Goal: Check status

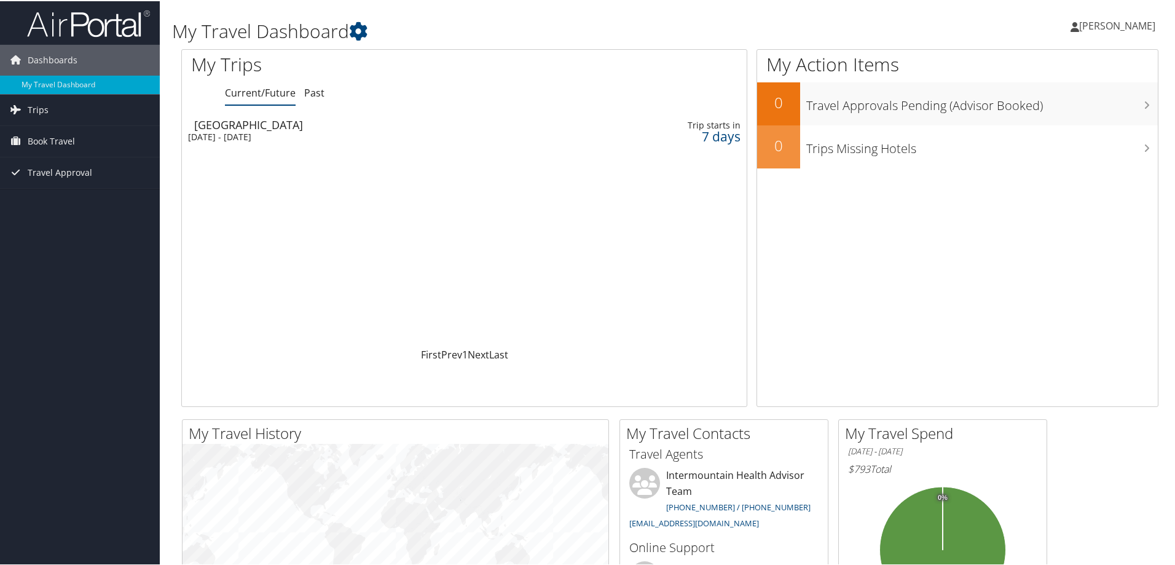
click at [237, 133] on div "[DATE] - [DATE]" at bounding box center [361, 135] width 346 height 11
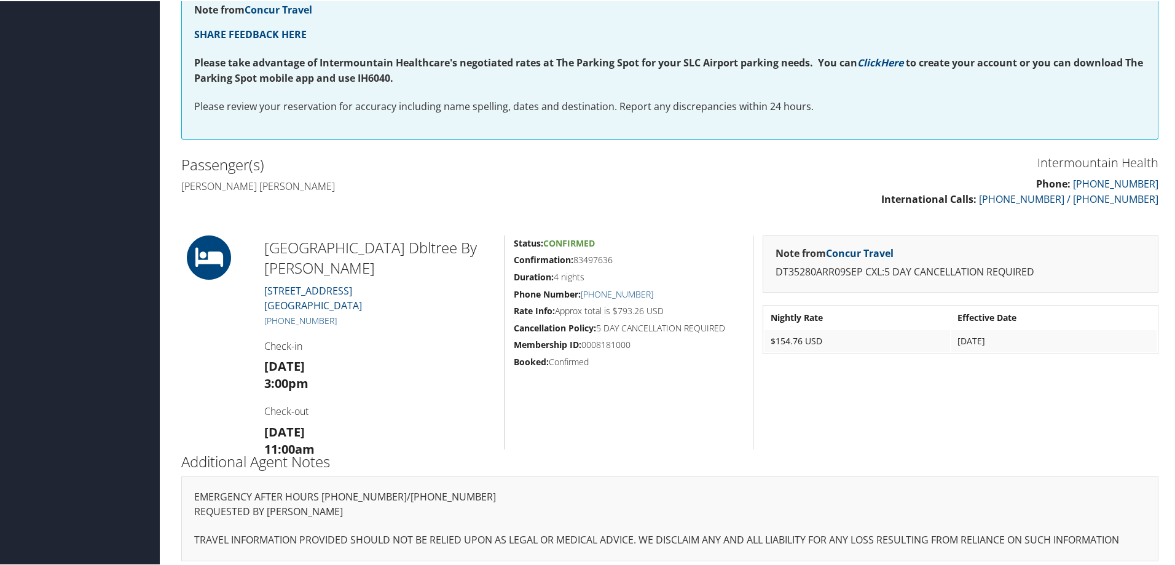
scroll to position [267, 0]
